Goal: Find specific page/section: Find specific page/section

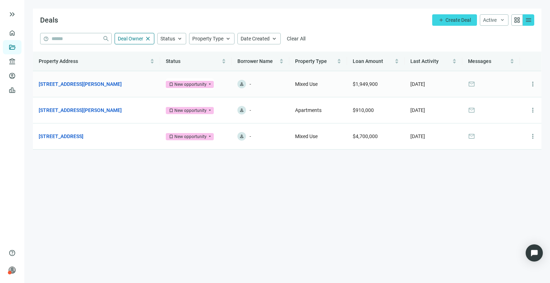
click at [104, 88] on td "[STREET_ADDRESS][PERSON_NAME] open_in_new" at bounding box center [96, 84] width 127 height 26
click at [107, 82] on link "[STREET_ADDRESS][PERSON_NAME]" at bounding box center [80, 84] width 83 height 8
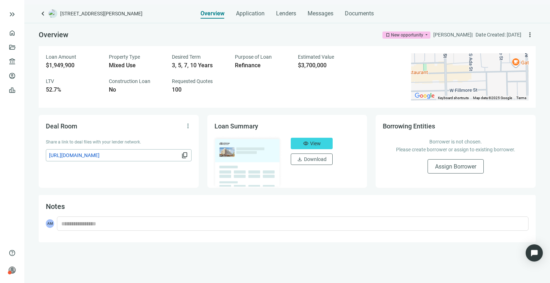
click at [320, 22] on div "keyboard_arrow_left [STREET_ADDRESS][PERSON_NAME] Overview Application Lenders …" at bounding box center [287, 143] width 526 height 279
click at [44, 13] on span "keyboard_arrow_left" at bounding box center [43, 13] width 9 height 9
